Goal: Task Accomplishment & Management: Complete application form

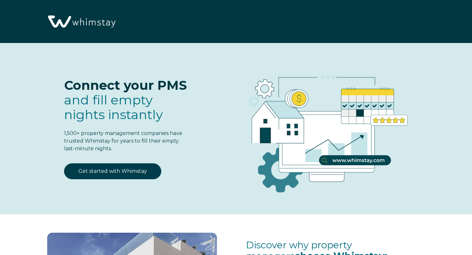
select select "US"
select select "Standard"
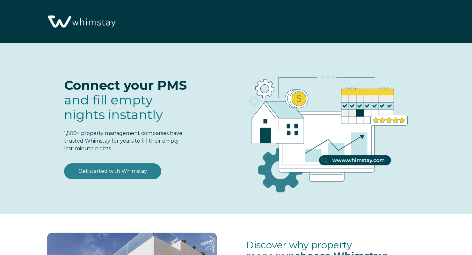
click at [128, 170] on link "Get started with Whimstay" at bounding box center [112, 172] width 97 height 16
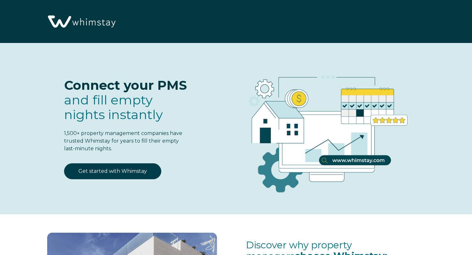
scroll to position [778, 0]
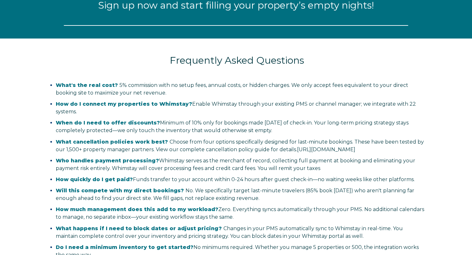
select select "US"
select select "Standard"
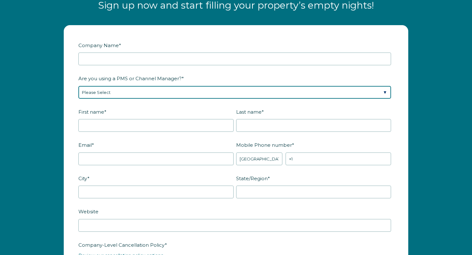
scroll to position [717, 0]
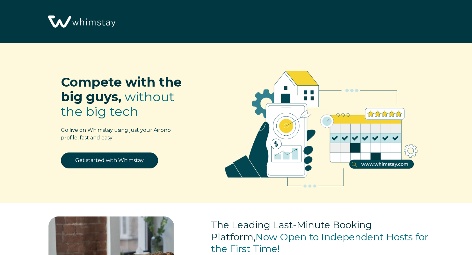
select select "US"
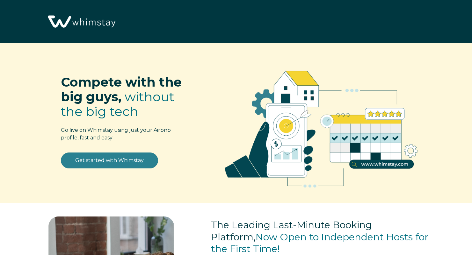
click at [109, 161] on link "Get started with Whimstay" at bounding box center [109, 161] width 97 height 16
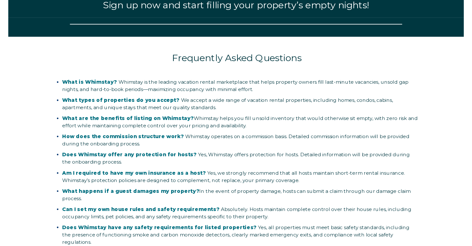
scroll to position [776, 0]
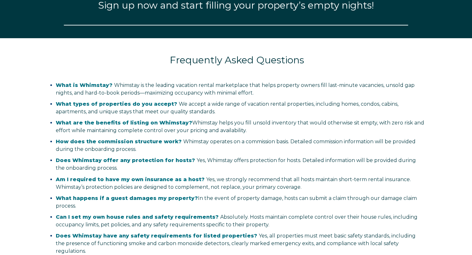
select select "US"
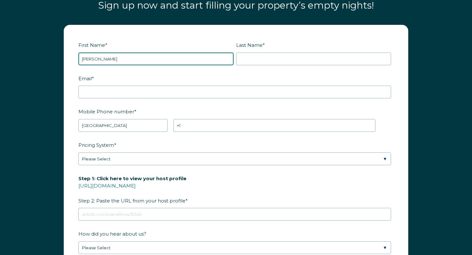
type input "Peter"
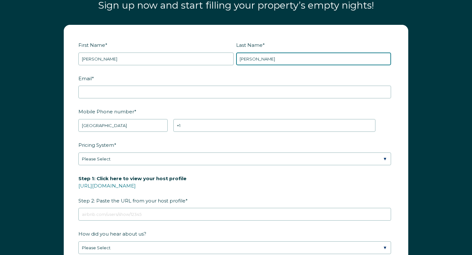
type input "Gosch"
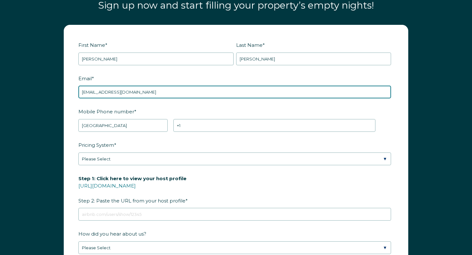
type input "pjgosch66@gmail.com"
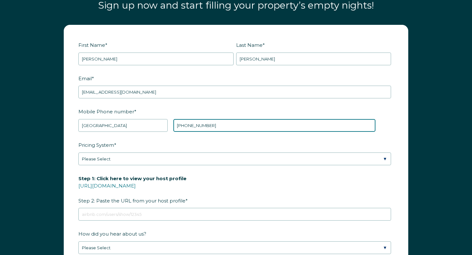
type input "+1 720-838-7521"
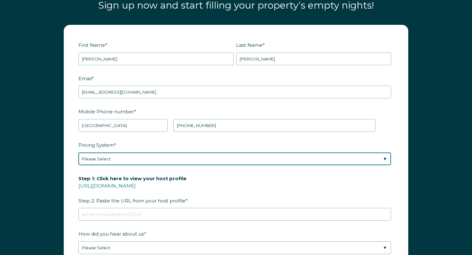
select select "PriceLabs"
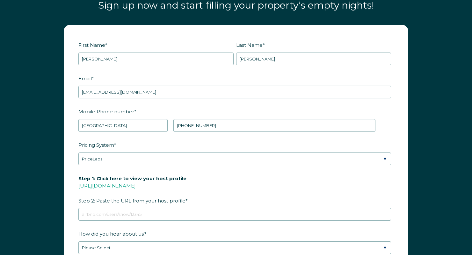
click at [122, 186] on link "https://www.airbnb.com/users/show/" at bounding box center [106, 186] width 57 height 6
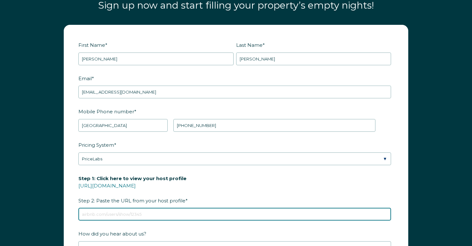
click at [96, 214] on input "Step 1: Click here to view your host profile https://www.airbnb.com/users/show/…" at bounding box center [234, 214] width 313 height 13
paste input "https://www.airbnb.com/users/show/169873545"
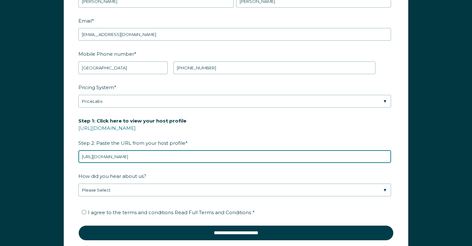
scroll to position [835, 0]
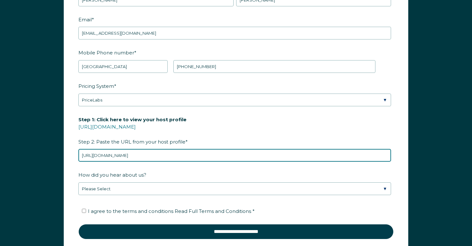
type input "https://www.airbnb.com/users/show/169873545"
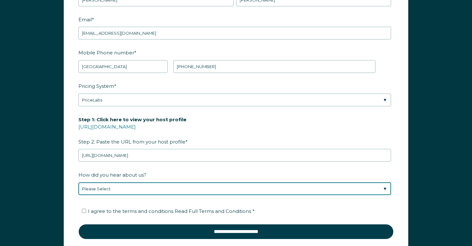
select select "Podcast"
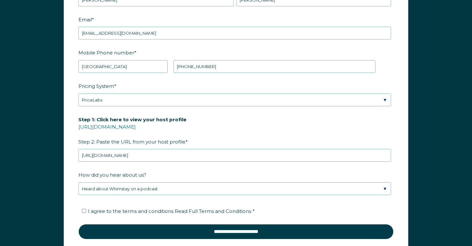
click at [84, 212] on input "I agree to the terms and conditions Read Full Terms and Conditions *" at bounding box center [84, 211] width 4 height 4
checkbox input "true"
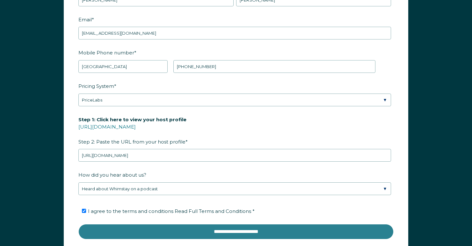
click at [171, 231] on input "**********" at bounding box center [235, 231] width 315 height 15
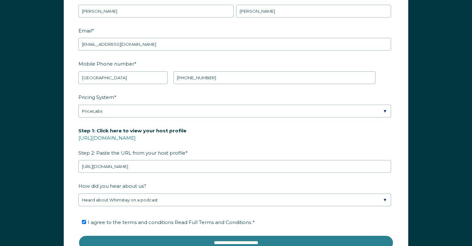
scroll to position [795, 0]
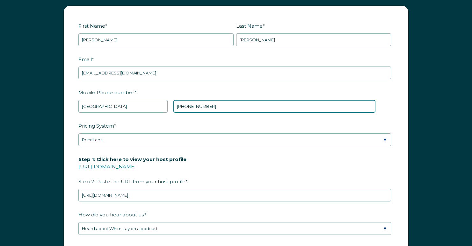
drag, startPoint x: 214, startPoint y: 104, endPoint x: 139, endPoint y: 103, distance: 74.6
click at [140, 103] on div "* Afghanistan (‫افغانستان‬‎) Albania (Shqipëri) Algeria (‫الجزائر‬‎) American S…" at bounding box center [226, 106] width 297 height 13
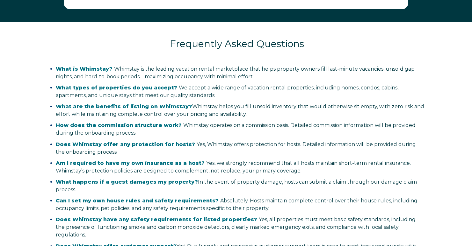
scroll to position [969, 0]
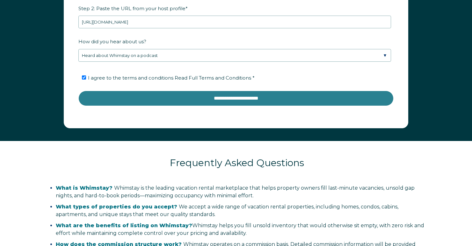
type input "+1 7208387521"
click at [167, 97] on input "**********" at bounding box center [235, 98] width 315 height 15
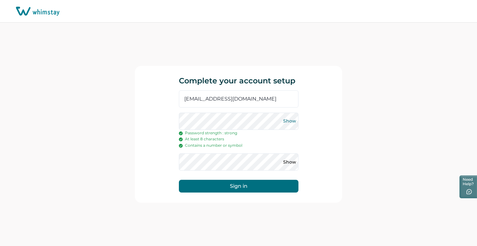
click at [289, 121] on button "Show" at bounding box center [290, 121] width 10 height 10
click at [291, 163] on button "Show" at bounding box center [290, 162] width 10 height 10
click at [255, 186] on button "Sign in" at bounding box center [239, 186] width 120 height 13
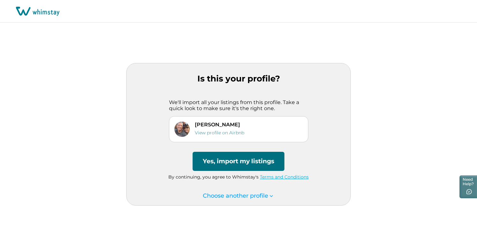
click at [238, 160] on button "Yes, import my listings" at bounding box center [239, 161] width 92 height 19
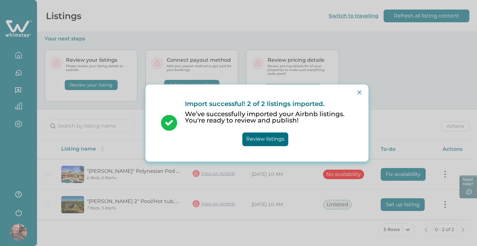
click at [268, 140] on button "Review listings" at bounding box center [265, 140] width 46 height 14
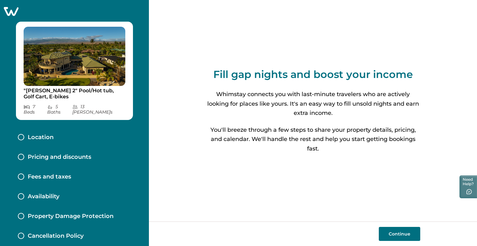
click at [401, 235] on button "Continue" at bounding box center [399, 234] width 41 height 14
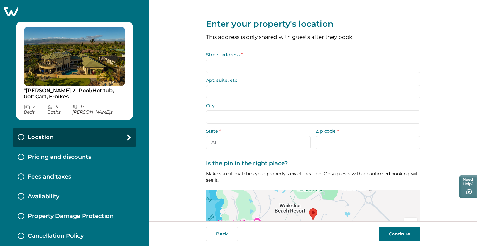
click at [229, 67] on input "Street address *" at bounding box center [313, 66] width 214 height 13
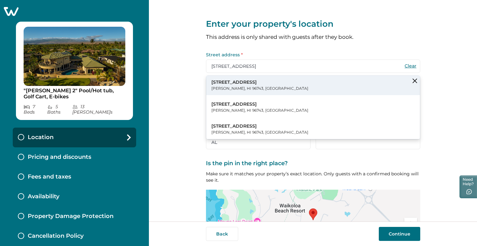
click at [233, 84] on p "68-105 W Pukaua Pl" at bounding box center [259, 82] width 97 height 6
type input "68-105 W Pukaua Pl"
type input "Waimea"
select select "HI"
type input "96743"
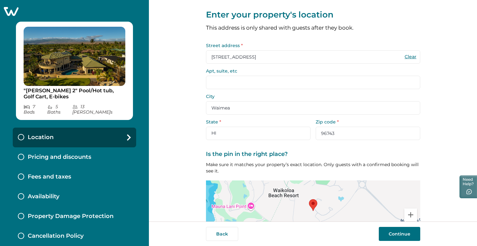
scroll to position [56, 0]
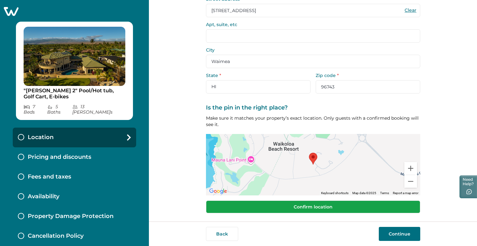
click at [311, 206] on button "Confirm location" at bounding box center [313, 207] width 214 height 13
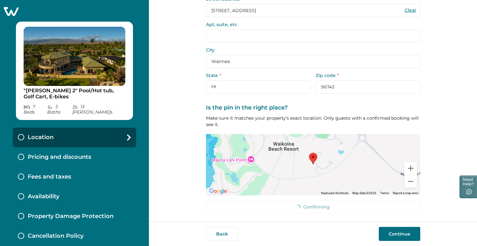
scroll to position [52, 0]
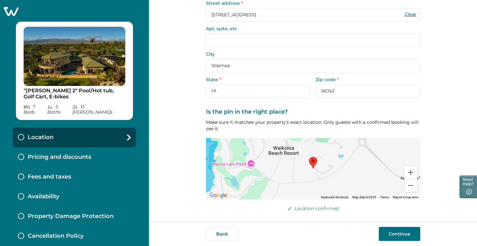
click at [399, 232] on button "Continue" at bounding box center [399, 234] width 41 height 14
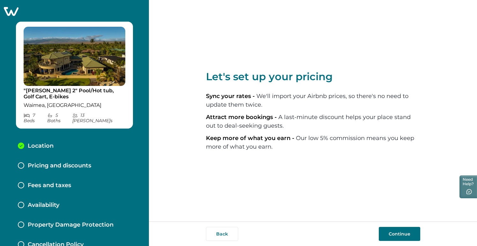
click at [399, 232] on button "Continue" at bounding box center [399, 234] width 41 height 14
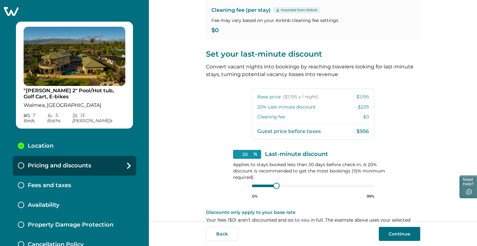
scroll to position [103, 0]
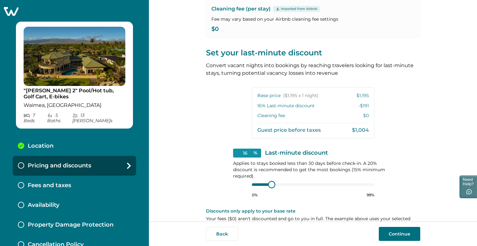
type input "15"
click at [269, 185] on div at bounding box center [270, 185] width 6 height 6
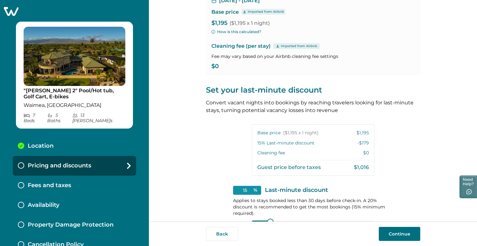
scroll to position [117, 0]
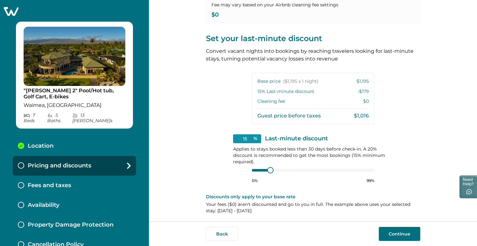
click at [397, 234] on button "Continue" at bounding box center [399, 234] width 41 height 14
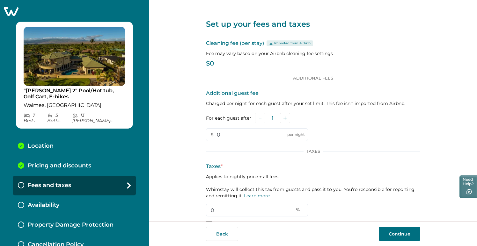
click at [214, 63] on p "$0" at bounding box center [313, 64] width 214 height 6
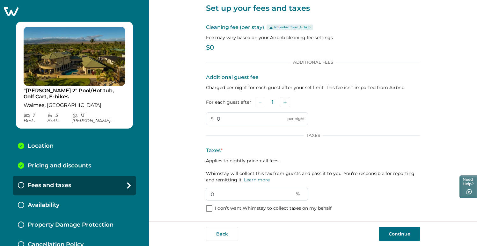
click at [217, 194] on input "0" at bounding box center [257, 194] width 102 height 13
type input "17.96"
click at [398, 234] on button "Continue" at bounding box center [399, 234] width 41 height 14
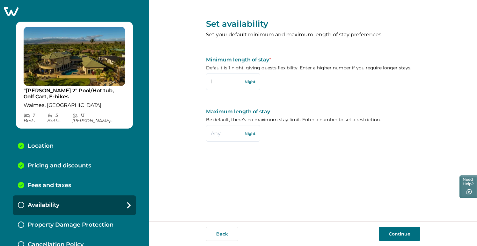
drag, startPoint x: 216, startPoint y: 81, endPoint x: 194, endPoint y: 80, distance: 21.1
click at [194, 80] on div "Set availability Set your default minimum and maximum length of stay preference…" at bounding box center [313, 111] width 328 height 222
type input "5"
click at [398, 234] on button "Continue" at bounding box center [399, 234] width 41 height 14
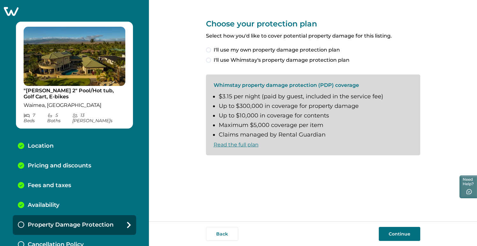
click at [209, 60] on span at bounding box center [208, 60] width 5 height 5
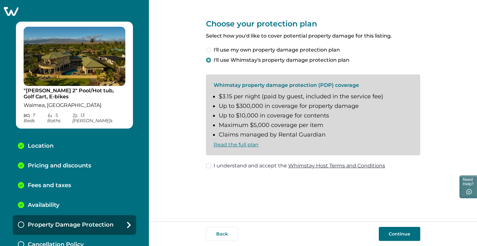
click at [209, 165] on span at bounding box center [208, 166] width 5 height 5
click at [400, 232] on button "Continue" at bounding box center [399, 234] width 41 height 14
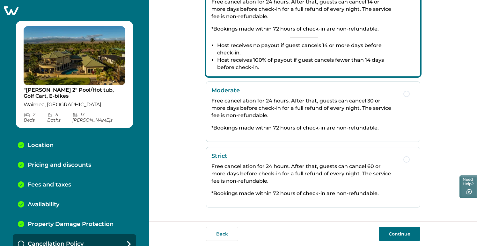
scroll to position [120, 0]
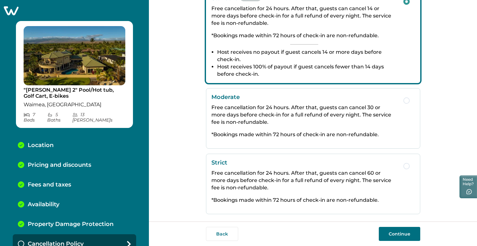
click at [407, 167] on span "button" at bounding box center [406, 166] width 6 height 6
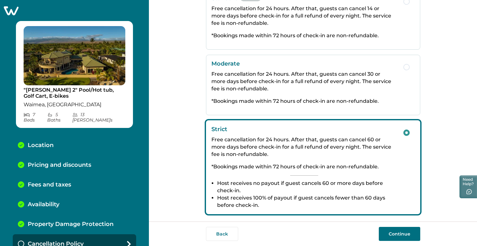
click at [396, 233] on button "Continue" at bounding box center [399, 234] width 41 height 14
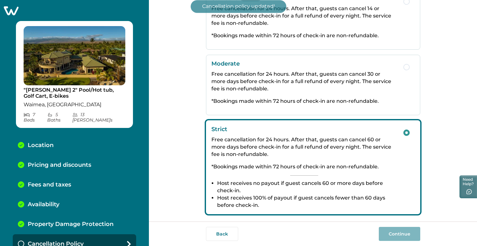
scroll to position [20, 0]
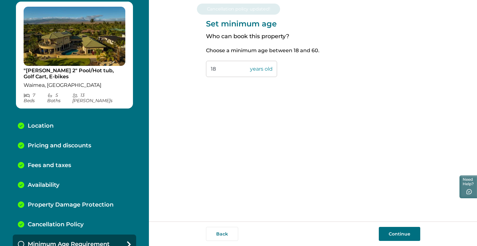
drag, startPoint x: 226, startPoint y: 68, endPoint x: 185, endPoint y: 68, distance: 40.8
click at [186, 68] on div "Set minimum age Who can book this property? Choose a minimum age between 18 and…" at bounding box center [313, 111] width 328 height 222
type input "21"
click at [396, 232] on button "Continue" at bounding box center [399, 234] width 41 height 14
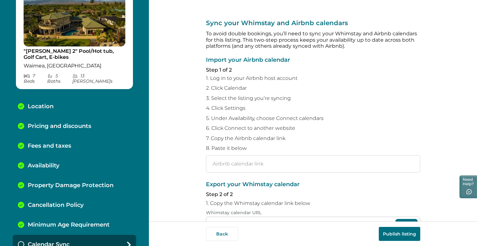
click at [219, 160] on input "text" at bounding box center [313, 164] width 214 height 17
paste input "https://www.airbnb.com/calendar/ical/1038511853268589937.ics?s=c3e81ab7aab5653e…"
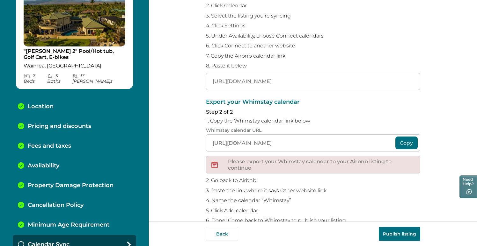
scroll to position [94, 0]
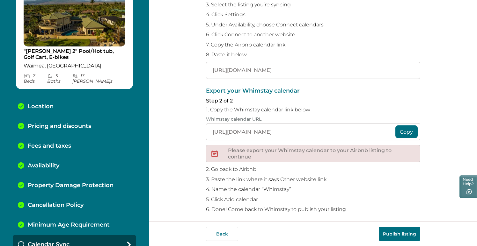
type input "https://www.airbnb.com/calendar/ical/1038511853268589937.ics?s=c3e81ab7aab5653e…"
click at [400, 232] on button "Publish listing" at bounding box center [399, 234] width 41 height 14
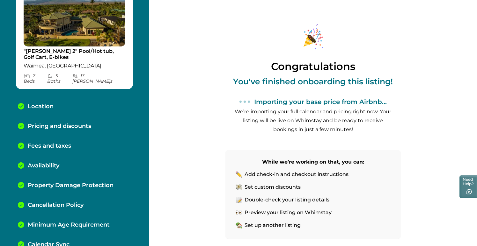
scroll to position [63, 0]
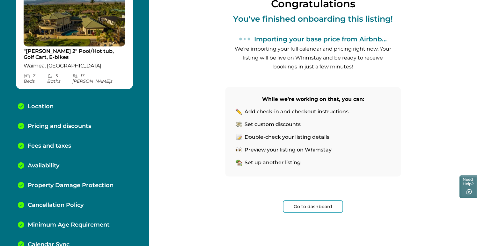
click at [317, 206] on button "Go to dashboard" at bounding box center [313, 207] width 60 height 13
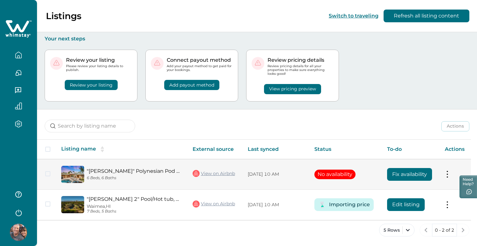
click at [138, 169] on link ""[PERSON_NAME]" Polynesian Pod Style with Pool/Hot tub" at bounding box center [135, 171] width 96 height 6
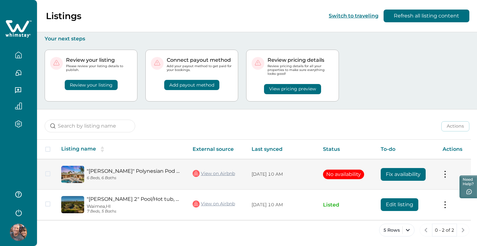
click at [48, 173] on span at bounding box center [47, 174] width 5 height 5
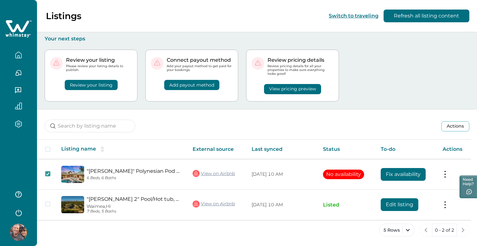
click at [93, 83] on button "Review your listing" at bounding box center [91, 85] width 53 height 10
click at [91, 69] on p "Please review your listing details to publish." at bounding box center [99, 68] width 66 height 8
drag, startPoint x: 91, startPoint y: 70, endPoint x: 87, endPoint y: 83, distance: 13.8
click at [91, 70] on p "Please review your listing details to publish." at bounding box center [99, 68] width 66 height 8
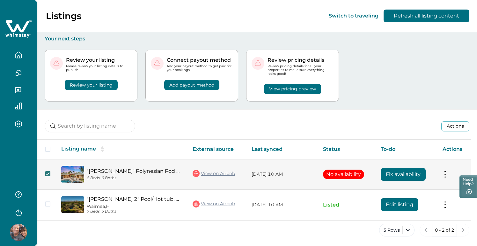
click at [48, 174] on icon at bounding box center [48, 173] width 4 height 3
click at [94, 83] on button "Review your listing" at bounding box center [91, 85] width 53 height 10
click at [93, 84] on button "Review your listing" at bounding box center [91, 85] width 53 height 10
click at [18, 54] on icon "button" at bounding box center [18, 55] width 7 height 7
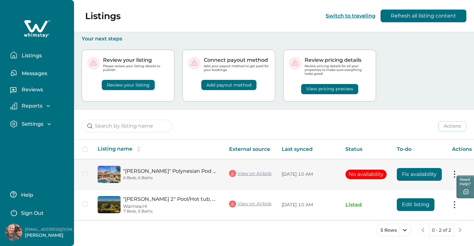
click at [36, 55] on p "Listings" at bounding box center [31, 56] width 22 height 6
click at [34, 53] on p "Listings" at bounding box center [31, 56] width 22 height 6
click at [84, 174] on tr ""Hale Mele" Polynesian Pod Style with Pool/Hot tub 6 Beds, 6 Baths View on Airb…" at bounding box center [275, 174] width 403 height 31
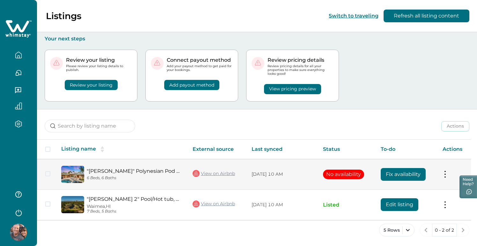
click at [48, 174] on span at bounding box center [47, 174] width 5 height 5
click at [144, 171] on link ""[PERSON_NAME]" Polynesian Pod Style with Pool/Hot tub" at bounding box center [135, 171] width 96 height 6
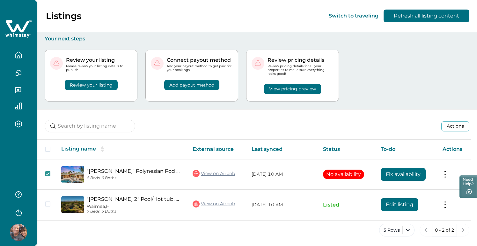
click at [188, 84] on button "Add payout method" at bounding box center [191, 85] width 55 height 10
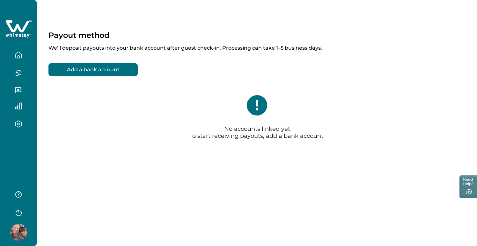
click at [114, 68] on button "Add a bank account" at bounding box center [92, 69] width 89 height 13
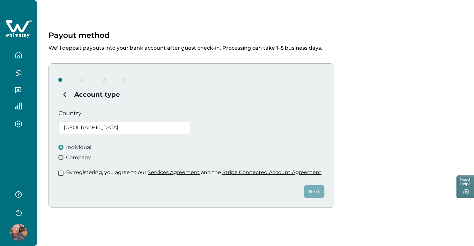
click at [60, 173] on span at bounding box center [60, 173] width 5 height 5
click at [312, 189] on button "Next" at bounding box center [314, 192] width 20 height 13
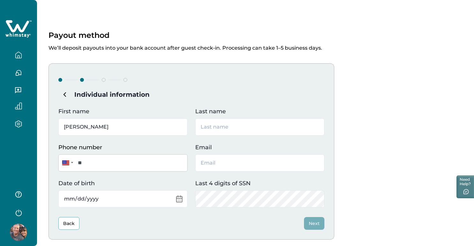
type input "[PERSON_NAME]"
type input "Gosch"
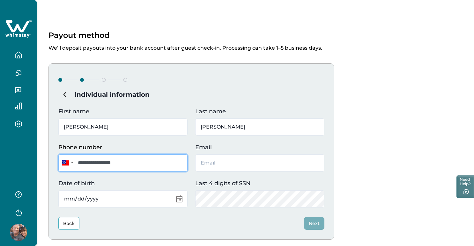
type input "**********"
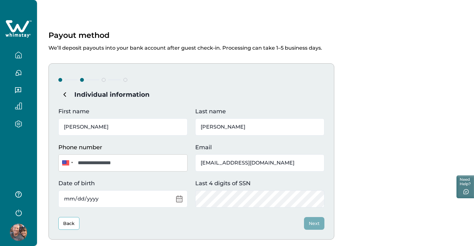
type input "[EMAIL_ADDRESS][DOMAIN_NAME]"
type input "1966-05-01"
click at [316, 224] on button "Next" at bounding box center [314, 223] width 20 height 13
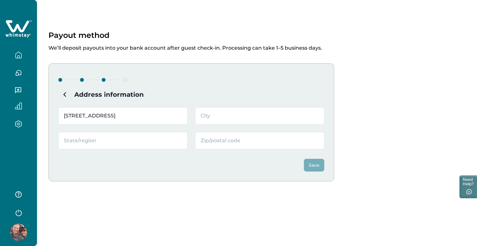
type input "34 Willowleaf Dr"
type input "Littleton"
type input "CO"
type input "80127"
click at [316, 163] on button "Save" at bounding box center [314, 165] width 20 height 13
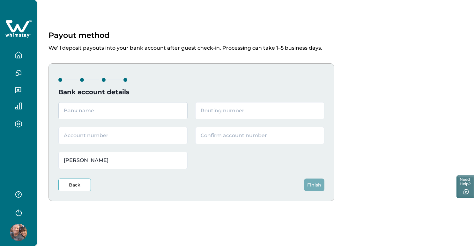
click at [97, 112] on input "text" at bounding box center [122, 110] width 129 height 17
type input "1st Bank"
type input "107005047"
type input "7205031281"
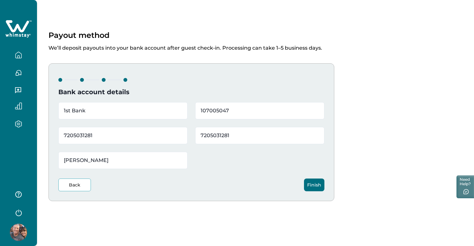
click at [315, 184] on button "Finish" at bounding box center [314, 185] width 20 height 13
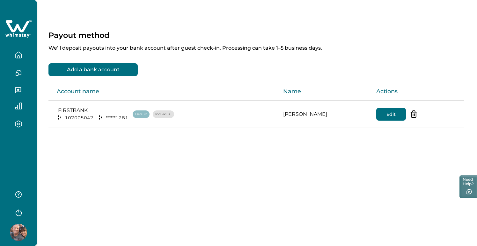
click at [18, 54] on icon "button" at bounding box center [18, 55] width 7 height 7
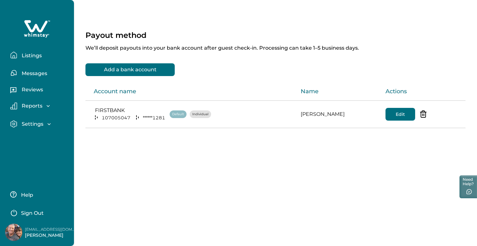
click at [30, 55] on p "Listings" at bounding box center [31, 56] width 22 height 6
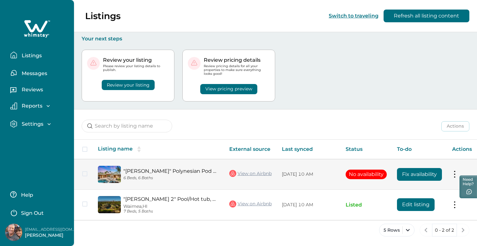
click at [454, 172] on button at bounding box center [454, 174] width 5 height 7
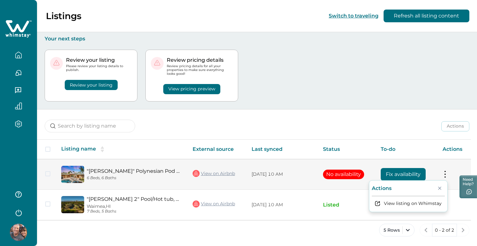
click at [385, 187] on p "Actions" at bounding box center [382, 188] width 20 height 6
click at [395, 201] on button "View listing on Whimstay" at bounding box center [408, 204] width 73 height 12
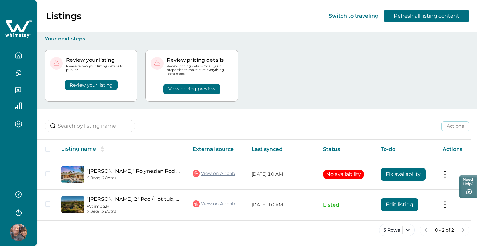
click at [18, 71] on icon "button" at bounding box center [18, 73] width 7 height 7
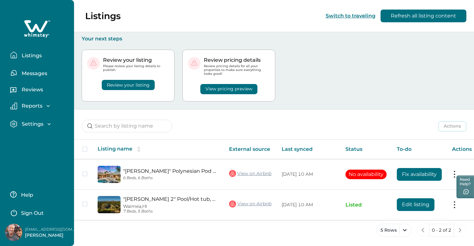
click at [29, 54] on p "Listings" at bounding box center [31, 56] width 22 height 6
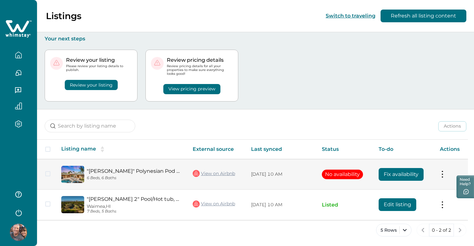
click at [413, 173] on button "Fix availability" at bounding box center [400, 174] width 45 height 13
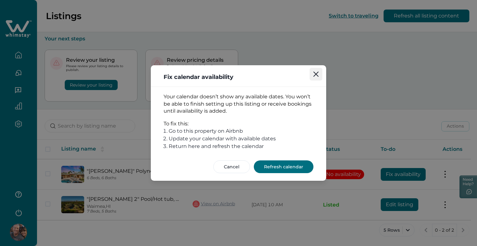
click at [315, 73] on icon "Close" at bounding box center [315, 74] width 5 height 5
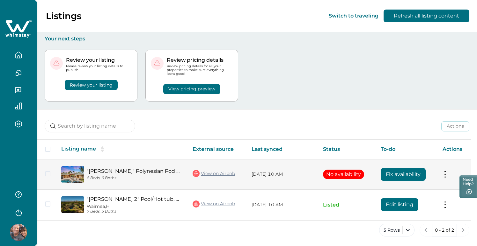
click at [445, 172] on button at bounding box center [445, 174] width 5 height 7
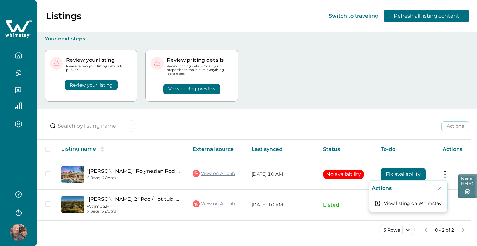
click at [468, 186] on button "Need Help?" at bounding box center [467, 187] width 19 height 24
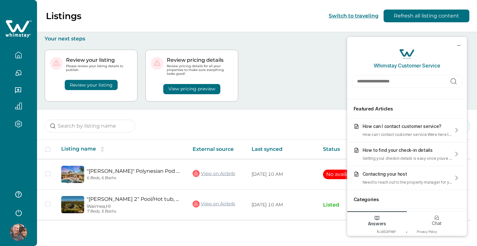
click at [318, 88] on div "Review your listing Please review your listing details to publish. Review your …" at bounding box center [257, 75] width 425 height 67
click at [266, 52] on div "Review your listing Please review your listing details to publish. Review your …" at bounding box center [257, 75] width 425 height 67
click at [287, 44] on div "Review your listing Please review your listing details to publish. Review your …" at bounding box center [257, 75] width 425 height 67
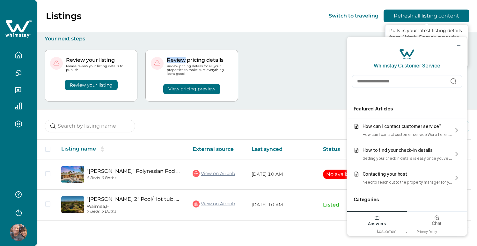
click at [412, 15] on button "Refresh all listing content" at bounding box center [427, 16] width 86 height 13
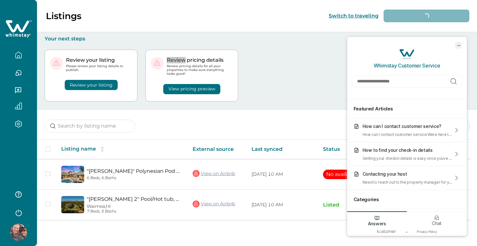
drag, startPoint x: 801, startPoint y: 77, endPoint x: 458, endPoint y: 44, distance: 344.6
click at [458, 44] on icon "minimize chat widget" at bounding box center [459, 45] width 6 height 6
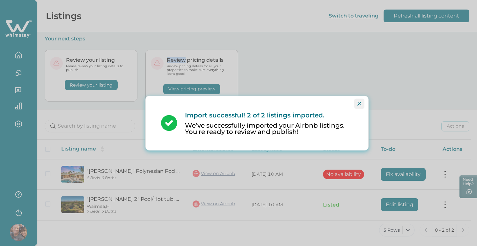
click at [360, 104] on icon "Close" at bounding box center [359, 104] width 4 height 4
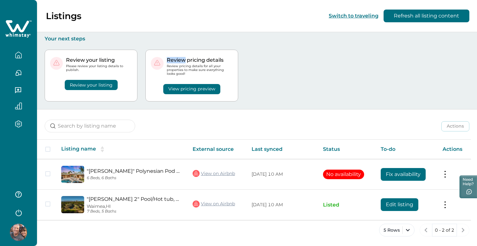
click at [93, 82] on button "Review your listing" at bounding box center [91, 85] width 53 height 10
click at [93, 84] on button "Review your listing" at bounding box center [91, 85] width 53 height 10
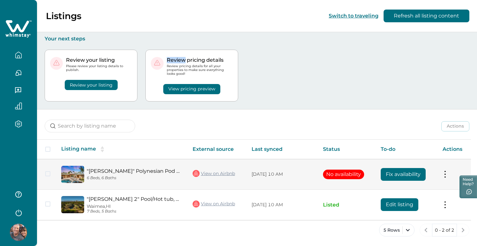
click at [49, 173] on span at bounding box center [47, 174] width 5 height 5
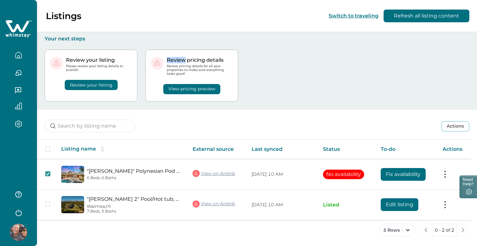
click at [91, 83] on button "Review your listing" at bounding box center [91, 85] width 53 height 10
click at [98, 82] on button "Review your listing" at bounding box center [91, 85] width 53 height 10
click at [252, 70] on div "Review your listing Please review your listing details to publish. Review your …" at bounding box center [257, 75] width 425 height 67
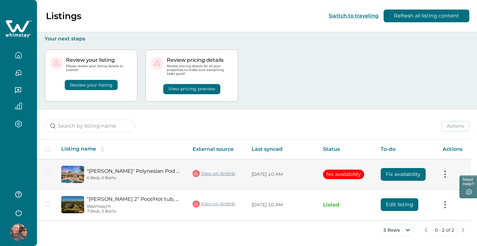
click at [49, 175] on span at bounding box center [47, 174] width 5 height 5
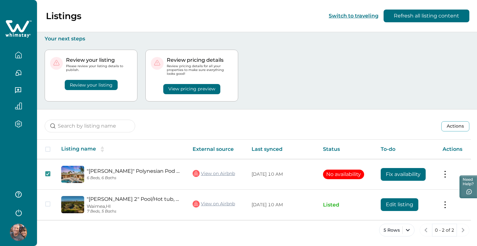
click at [95, 83] on button "Review your listing" at bounding box center [91, 85] width 53 height 10
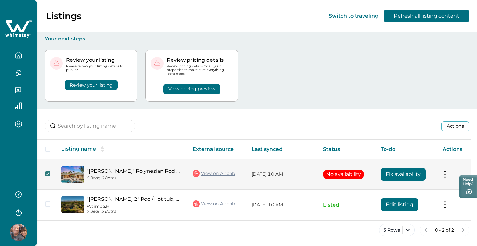
click at [48, 173] on polyline at bounding box center [48, 174] width 3 height 3
click at [96, 84] on button "Review your listing" at bounding box center [91, 85] width 53 height 10
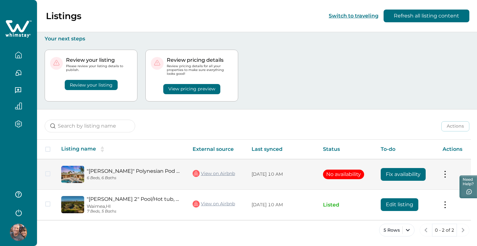
click at [96, 84] on button "Review your listing" at bounding box center [91, 85] width 53 height 10
click at [18, 55] on icon "button" at bounding box center [18, 55] width 7 height 7
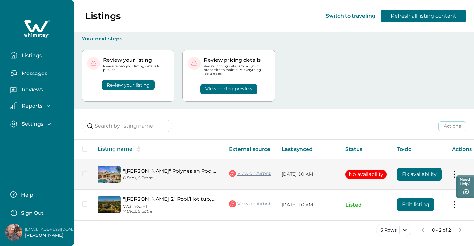
click at [41, 123] on p "Settings" at bounding box center [32, 124] width 24 height 6
click at [44, 137] on p "Profile details" at bounding box center [38, 138] width 37 height 6
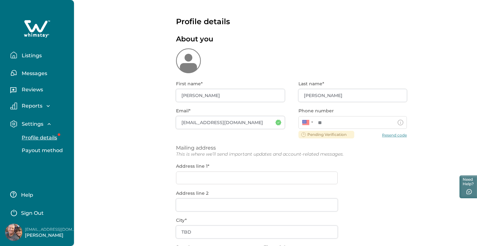
type input "**********"
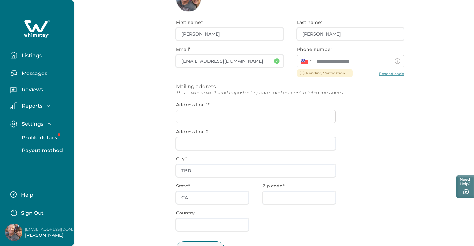
scroll to position [63, 0]
click at [191, 112] on div "**********" at bounding box center [290, 142] width 228 height 263
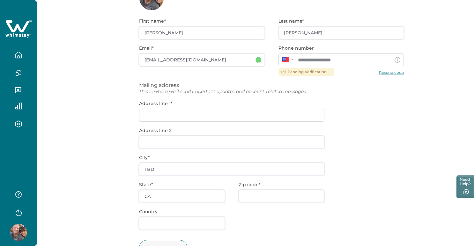
click at [165, 113] on div "**********" at bounding box center [271, 142] width 265 height 263
click at [165, 114] on div "**********" at bounding box center [271, 142] width 265 height 263
click at [164, 114] on div "**********" at bounding box center [271, 142] width 265 height 263
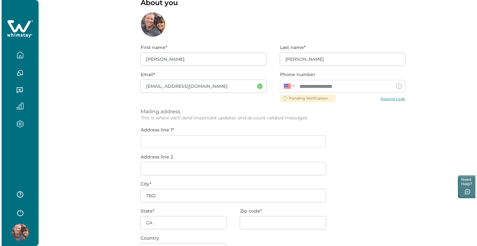
scroll to position [0, 0]
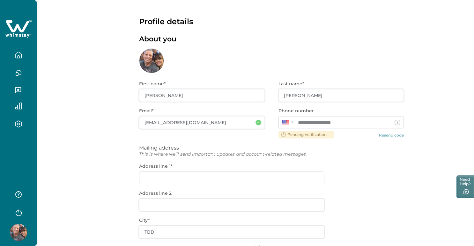
click at [18, 88] on icon "button" at bounding box center [18, 90] width 6 height 6
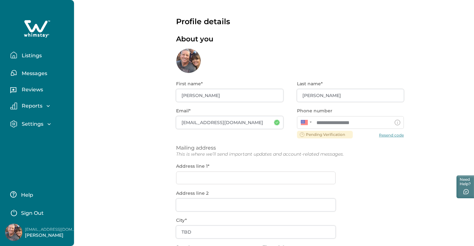
click at [33, 72] on p "Messages" at bounding box center [33, 73] width 27 height 6
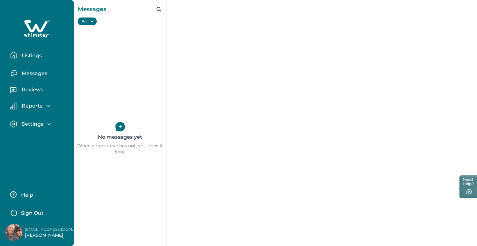
click at [33, 54] on p "Listings" at bounding box center [31, 56] width 22 height 6
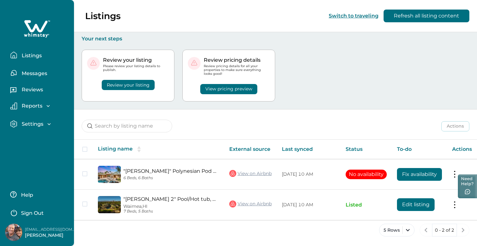
click at [468, 183] on button "Need Help?" at bounding box center [467, 187] width 19 height 24
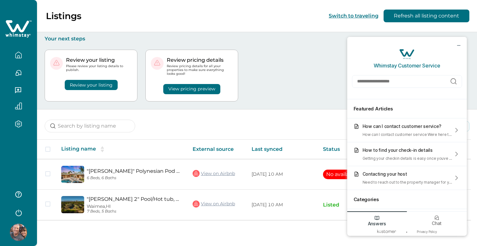
click at [323, 71] on div "Review your listing Please review your listing details to publish. Review your …" at bounding box center [257, 75] width 425 height 67
drag, startPoint x: 459, startPoint y: 45, endPoint x: 802, endPoint y: 77, distance: 344.6
click at [459, 45] on icon "minimize chat widget" at bounding box center [459, 45] width 6 height 6
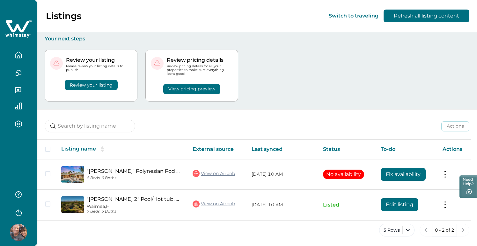
click at [87, 83] on button "Review your listing" at bounding box center [91, 85] width 53 height 10
click at [86, 83] on button "Review your listing" at bounding box center [91, 85] width 53 height 10
click at [86, 84] on button "Review your listing" at bounding box center [91, 85] width 53 height 10
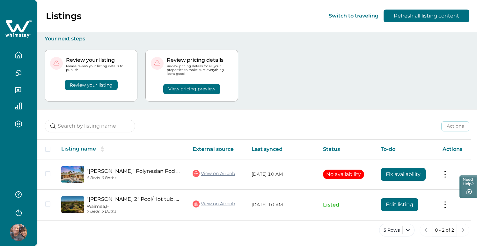
click at [86, 84] on button "Review your listing" at bounding box center [91, 85] width 53 height 10
click at [115, 84] on button "Review your listing" at bounding box center [91, 85] width 53 height 10
click at [106, 85] on button "Review your listing" at bounding box center [91, 85] width 53 height 10
click at [106, 84] on button "Review your listing" at bounding box center [91, 85] width 53 height 10
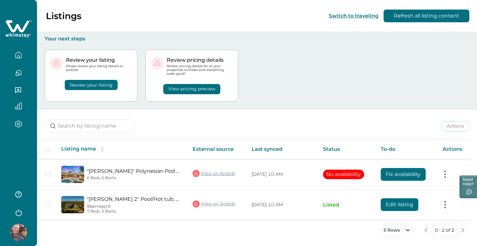
click at [188, 87] on button "View pricing preview" at bounding box center [191, 89] width 57 height 10
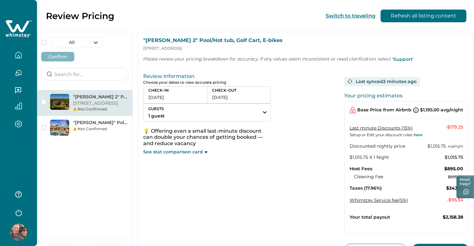
click at [19, 53] on icon "button" at bounding box center [18, 55] width 7 height 7
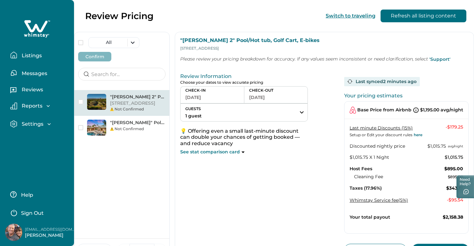
click at [35, 55] on p "Listings" at bounding box center [31, 56] width 22 height 6
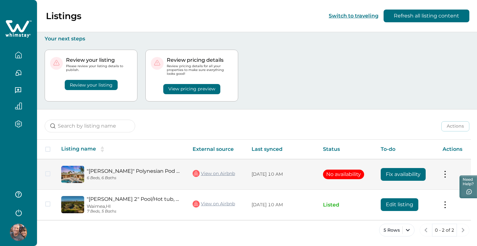
click at [416, 177] on button "Fix availability" at bounding box center [403, 174] width 45 height 13
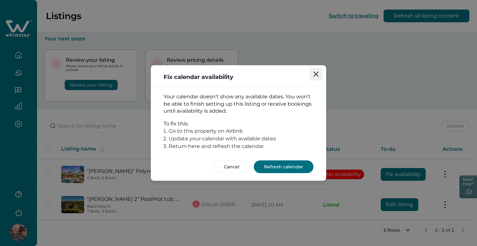
click at [316, 74] on icon "Close" at bounding box center [315, 74] width 5 height 5
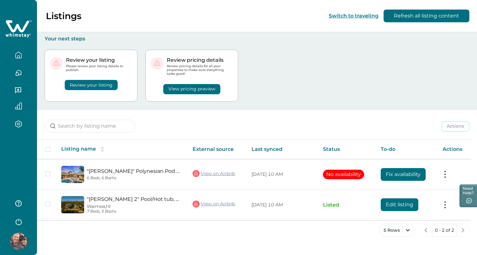
click at [395, 204] on button "Edit listing" at bounding box center [400, 205] width 38 height 13
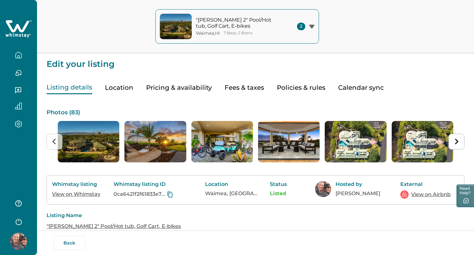
click at [301, 87] on button "Policies & rules" at bounding box center [301, 87] width 48 height 13
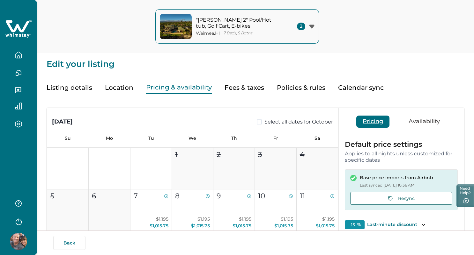
click at [180, 86] on button "Pricing & availability" at bounding box center [179, 87] width 66 height 13
click at [116, 86] on button "Location" at bounding box center [119, 87] width 28 height 13
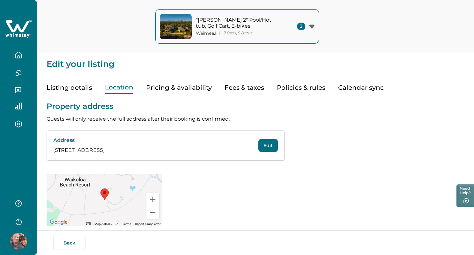
click at [70, 86] on button "Listing details" at bounding box center [70, 87] width 46 height 13
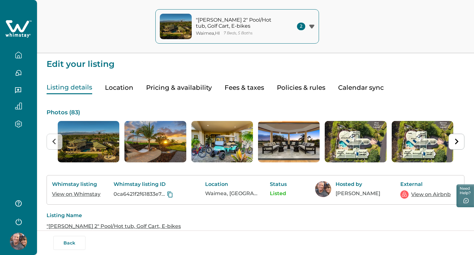
click at [303, 87] on button "Policies & rules" at bounding box center [301, 87] width 48 height 13
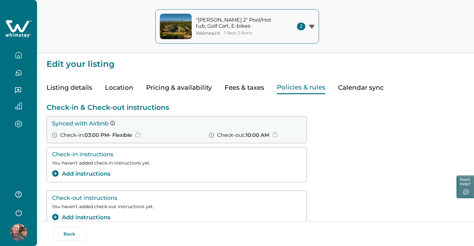
click at [19, 54] on icon "button" at bounding box center [18, 55] width 7 height 7
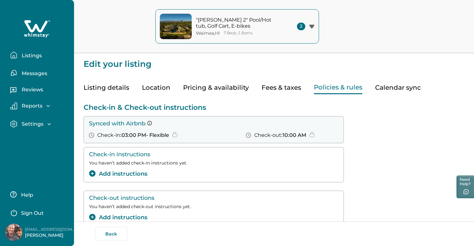
click at [37, 55] on p "Listings" at bounding box center [31, 56] width 22 height 6
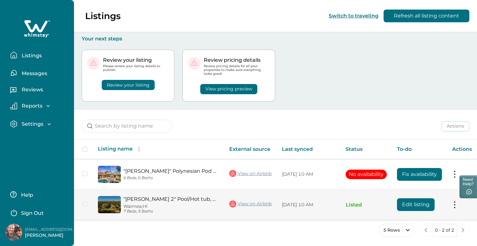
click at [152, 199] on link ""[PERSON_NAME] 2" Pool/Hot tub, Golf Cart, E-bikes" at bounding box center [171, 199] width 96 height 6
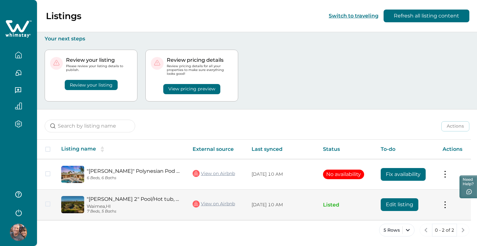
click at [399, 204] on button "Edit listing" at bounding box center [400, 205] width 38 height 13
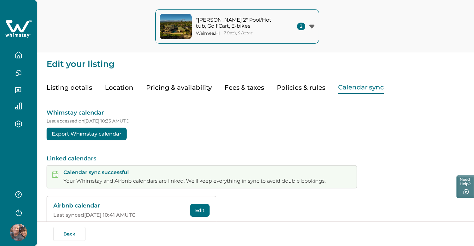
click at [355, 86] on button "Calendar sync" at bounding box center [361, 87] width 46 height 13
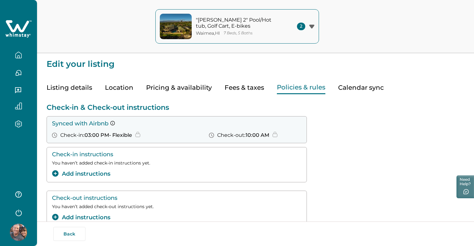
click at [299, 88] on button "Policies & rules" at bounding box center [301, 87] width 48 height 13
click at [73, 232] on button "Back" at bounding box center [69, 234] width 32 height 14
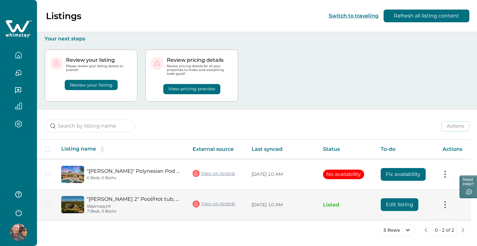
click at [47, 205] on span at bounding box center [47, 204] width 5 height 5
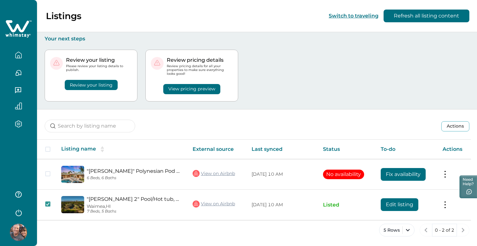
click at [459, 126] on button "Actions" at bounding box center [455, 126] width 28 height 10
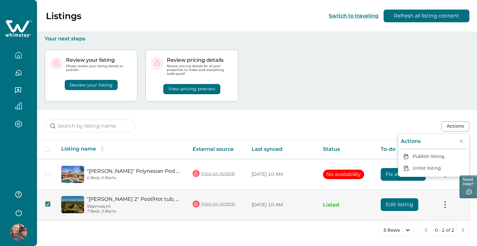
click at [49, 204] on icon at bounding box center [48, 204] width 4 height 3
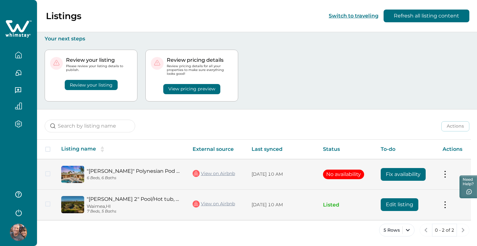
click at [49, 173] on span at bounding box center [47, 174] width 5 height 5
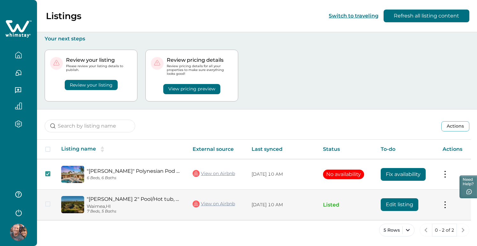
click at [453, 125] on button "Actions" at bounding box center [455, 126] width 28 height 10
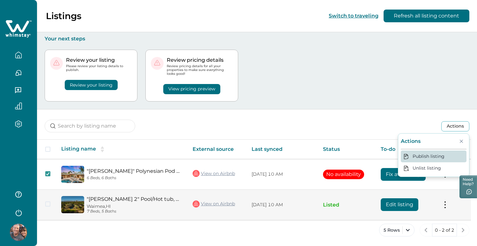
click at [431, 155] on button "Publish listing" at bounding box center [434, 157] width 66 height 12
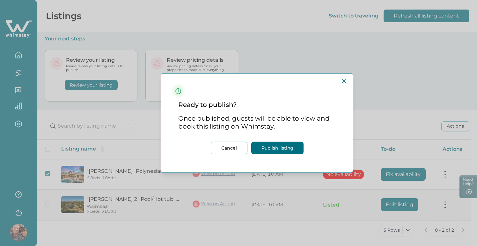
click at [273, 147] on button "Publish listing" at bounding box center [277, 148] width 52 height 13
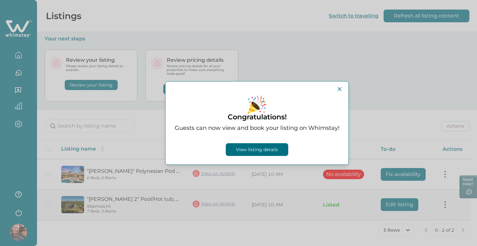
click at [252, 149] on button "View listing details" at bounding box center [257, 149] width 62 height 13
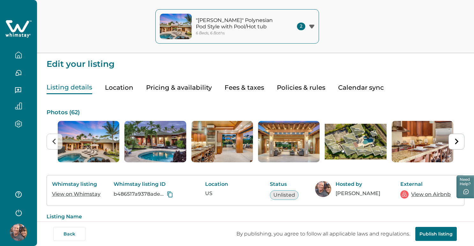
click at [19, 55] on icon "button" at bounding box center [18, 55] width 7 height 7
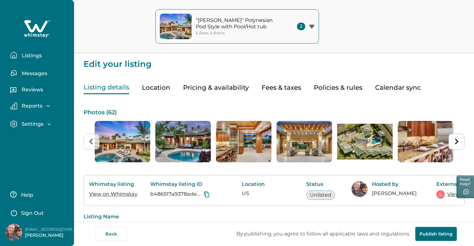
click at [29, 56] on p "Listings" at bounding box center [31, 56] width 22 height 6
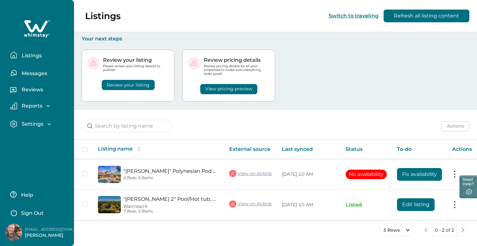
click at [47, 123] on icon "button" at bounding box center [49, 124] width 6 height 6
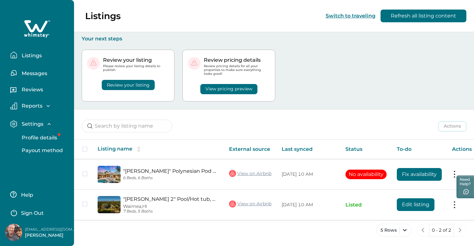
click at [37, 55] on p "Listings" at bounding box center [31, 56] width 22 height 6
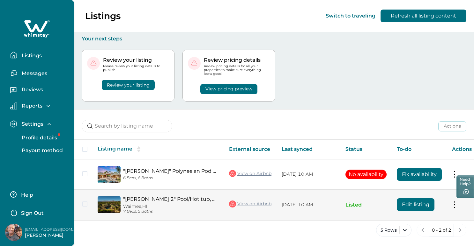
click at [415, 204] on button "Edit listing" at bounding box center [416, 205] width 38 height 13
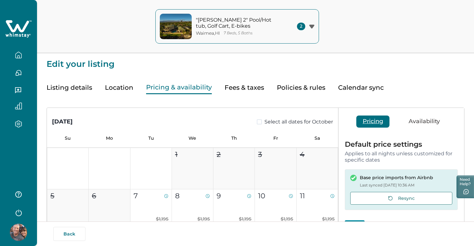
click at [181, 86] on button "Pricing & availability" at bounding box center [179, 87] width 66 height 13
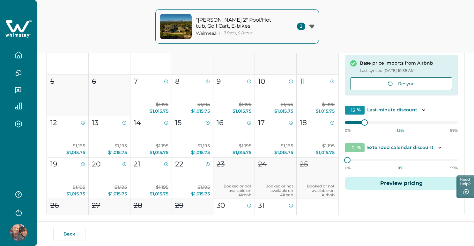
scroll to position [46, 0]
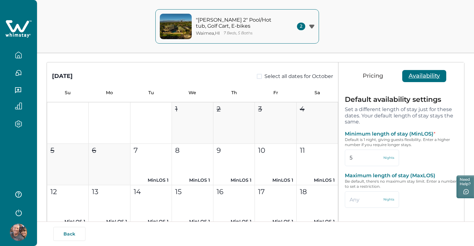
click at [421, 76] on button "Availability" at bounding box center [424, 76] width 44 height 12
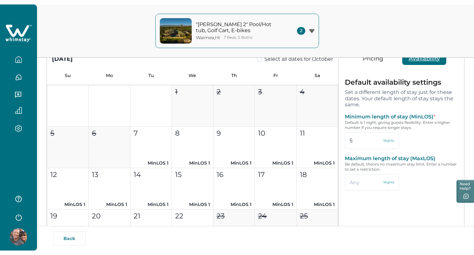
scroll to position [0, 0]
